Goal: Task Accomplishment & Management: Use online tool/utility

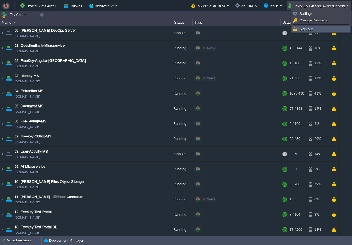
click at [304, 30] on span "Sign out" at bounding box center [305, 29] width 13 height 4
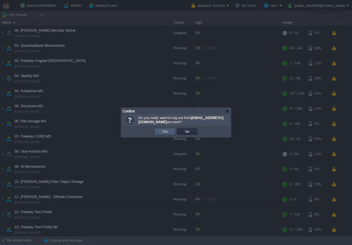
click at [162, 130] on button "Yes" at bounding box center [164, 131] width 9 height 5
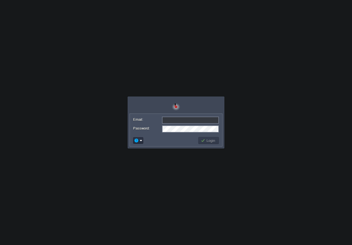
click at [241, 107] on body "Application Platform v.8.10.2 Email: Password: Login" at bounding box center [176, 122] width 352 height 245
type input "[EMAIL_ADDRESS][DOMAIN_NAME]"
click at [212, 141] on button "Login" at bounding box center [209, 140] width 16 height 5
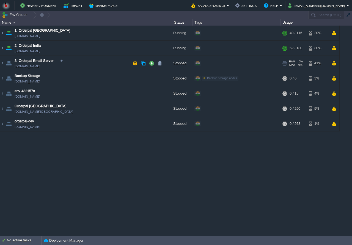
click at [85, 61] on td "3. Orderpal Email Server env-9709455.in1.bitss.cloud" at bounding box center [82, 63] width 165 height 15
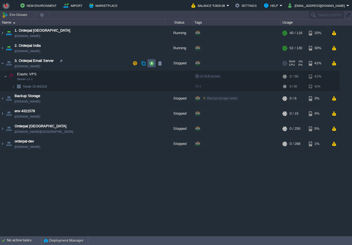
click at [151, 65] on button "button" at bounding box center [151, 63] width 5 height 5
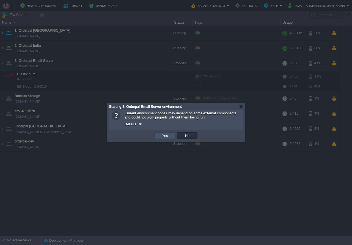
click at [163, 137] on button "Yes" at bounding box center [164, 135] width 9 height 5
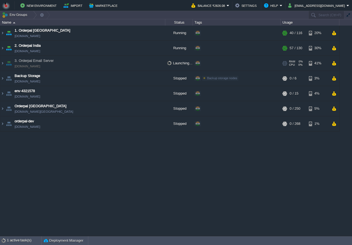
click at [99, 64] on td "3. Orderpal Email Server env-9709455.in1.bitss.cloud" at bounding box center [82, 63] width 165 height 15
click at [4, 64] on img at bounding box center [2, 63] width 4 height 15
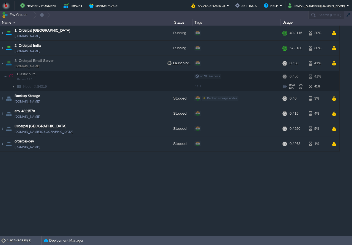
click at [13, 87] on img at bounding box center [13, 86] width 3 height 9
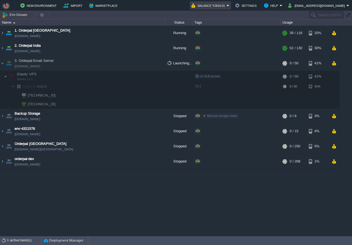
click at [215, 4] on button "Balance ₹2818.01" at bounding box center [208, 5] width 35 height 7
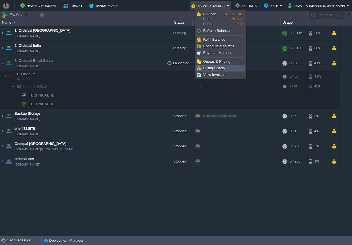
click at [210, 67] on span "Billing History" at bounding box center [214, 68] width 22 height 4
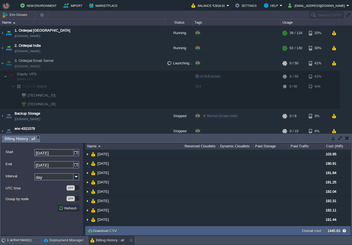
click at [346, 138] on button "button" at bounding box center [347, 137] width 4 height 5
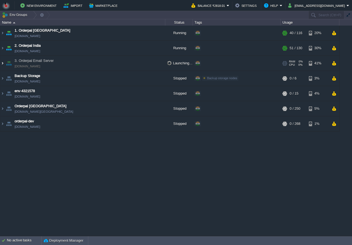
click at [3, 61] on img at bounding box center [2, 63] width 4 height 15
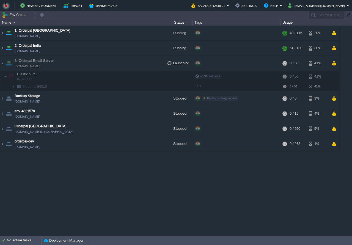
click at [95, 165] on div "1. Orderpal Australia [DOMAIN_NAME] Running + Add to Env Group RAM 32% CPU 1% 4…" at bounding box center [176, 131] width 352 height 210
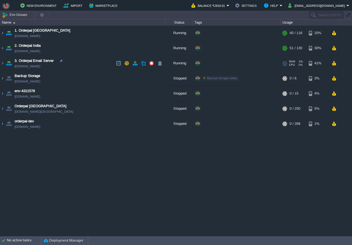
click at [90, 60] on td "3. Orderpal Email Server [DOMAIN_NAME]" at bounding box center [82, 63] width 165 height 15
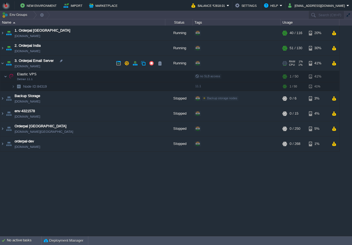
click at [114, 65] on td "3. Orderpal Email Server [DOMAIN_NAME]" at bounding box center [82, 63] width 165 height 15
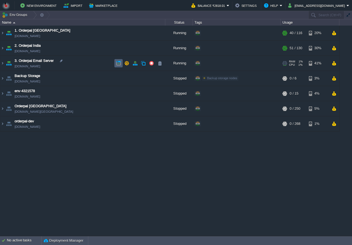
click at [115, 65] on td at bounding box center [118, 63] width 8 height 8
click at [99, 63] on td "3. Orderpal Email Server [DOMAIN_NAME]" at bounding box center [82, 63] width 165 height 15
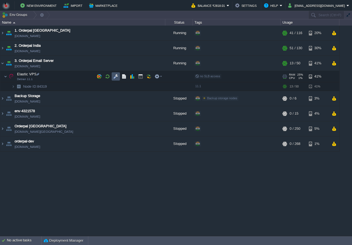
click at [114, 77] on button "button" at bounding box center [115, 76] width 5 height 5
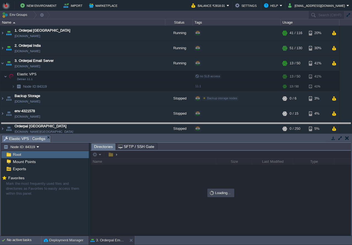
drag, startPoint x: 136, startPoint y: 138, endPoint x: 135, endPoint y: 132, distance: 5.8
click at [135, 126] on body "New Environment Import Marketplace Bonus ₹0.00 Upgrade Account Balance ₹2818.01…" at bounding box center [176, 122] width 352 height 245
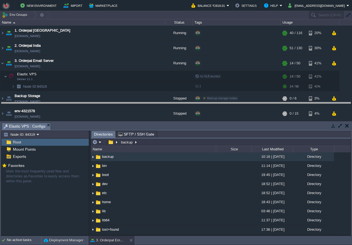
drag, startPoint x: 150, startPoint y: 125, endPoint x: 151, endPoint y: 106, distance: 19.3
click at [151, 105] on body "New Environment Import Marketplace Bonus ₹0.00 Upgrade Account Balance ₹2818.01…" at bounding box center [176, 122] width 352 height 245
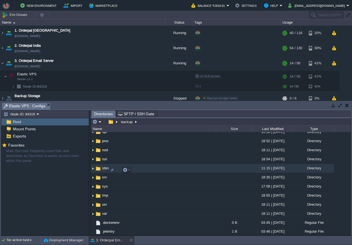
scroll to position [106, 0]
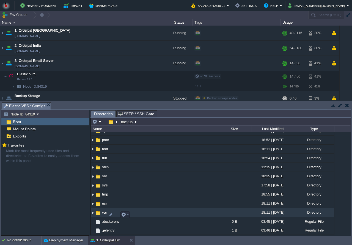
click at [152, 212] on td "var" at bounding box center [153, 212] width 125 height 9
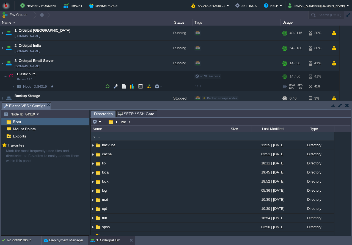
click at [73, 88] on td "Node ID: 84319" at bounding box center [82, 86] width 165 height 9
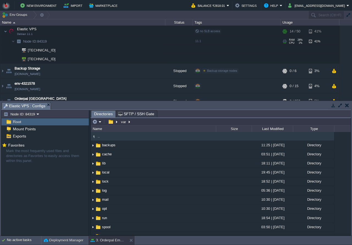
scroll to position [53, 0]
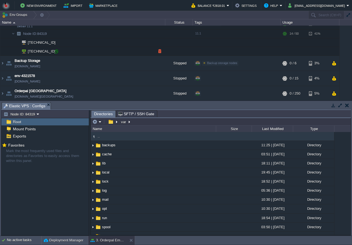
click at [56, 52] on div at bounding box center [56, 51] width 5 height 5
click at [113, 36] on td at bounding box center [116, 33] width 8 height 8
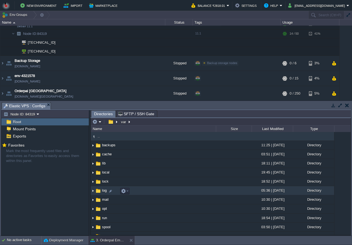
scroll to position [16, 0]
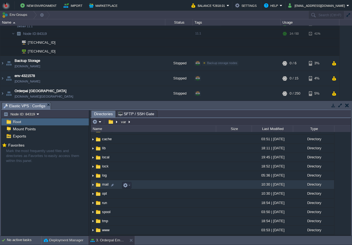
click at [144, 187] on td "mail" at bounding box center [153, 184] width 125 height 9
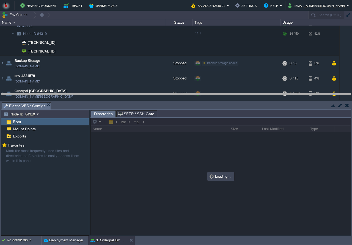
drag, startPoint x: 157, startPoint y: 109, endPoint x: 159, endPoint y: 84, distance: 24.3
click at [159, 85] on body "New Environment Import Marketplace Bonus ₹0.00 Upgrade Account Balance ₹2818.01…" at bounding box center [176, 122] width 352 height 245
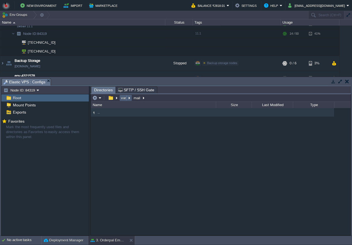
click at [120, 100] on td "var" at bounding box center [125, 98] width 13 height 7
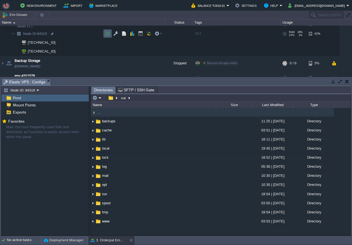
click at [107, 33] on button "button" at bounding box center [107, 33] width 5 height 5
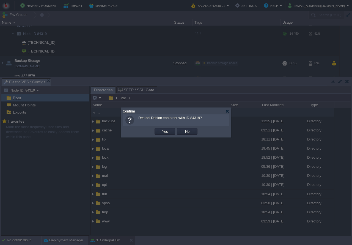
click at [164, 130] on button "Yes" at bounding box center [164, 131] width 9 height 5
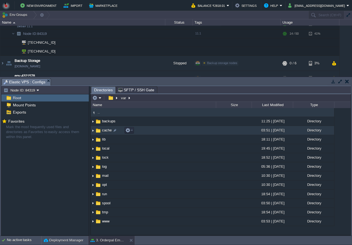
scroll to position [46, 0]
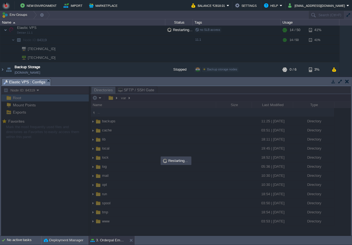
click at [171, 131] on body "New Environment Import Marketplace Bonus ₹0.00 Upgrade Account Balance ₹2818.01…" at bounding box center [176, 122] width 352 height 245
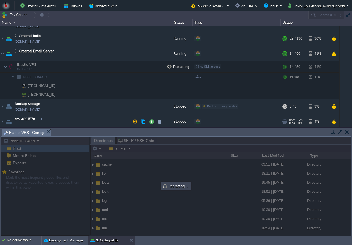
scroll to position [0, 0]
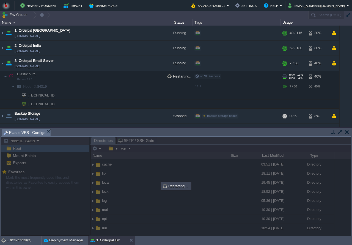
click at [90, 73] on td "Elastic VPS Debian 11.1" at bounding box center [82, 76] width 165 height 11
